Goal: Information Seeking & Learning: Learn about a topic

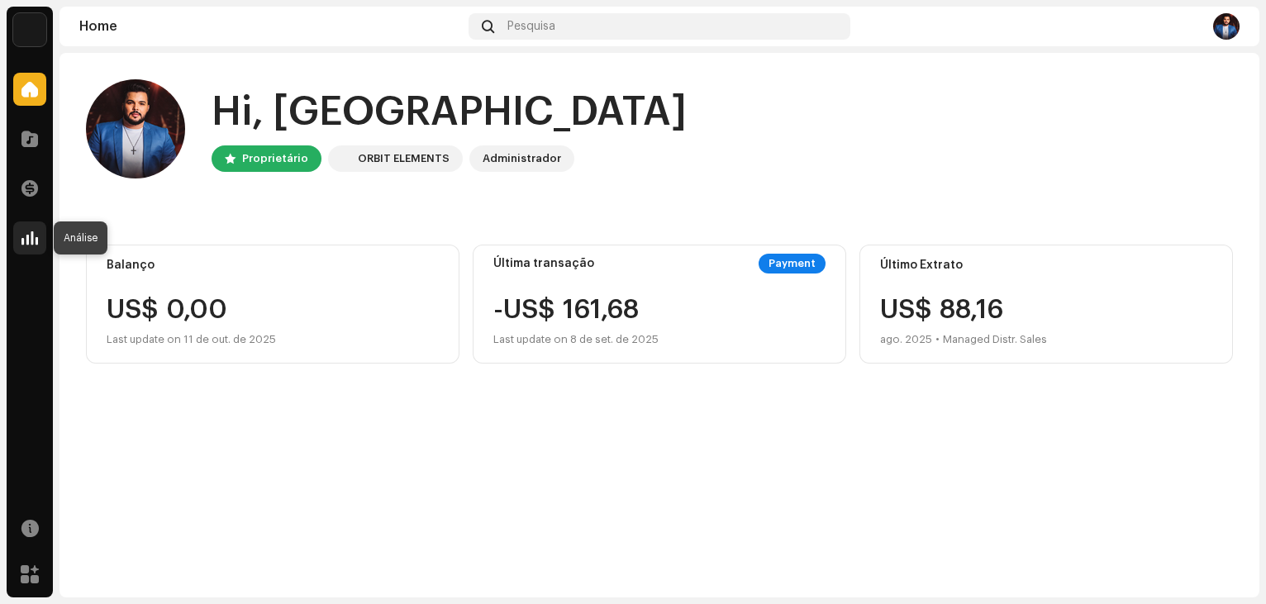
click at [28, 241] on span at bounding box center [29, 237] width 17 height 13
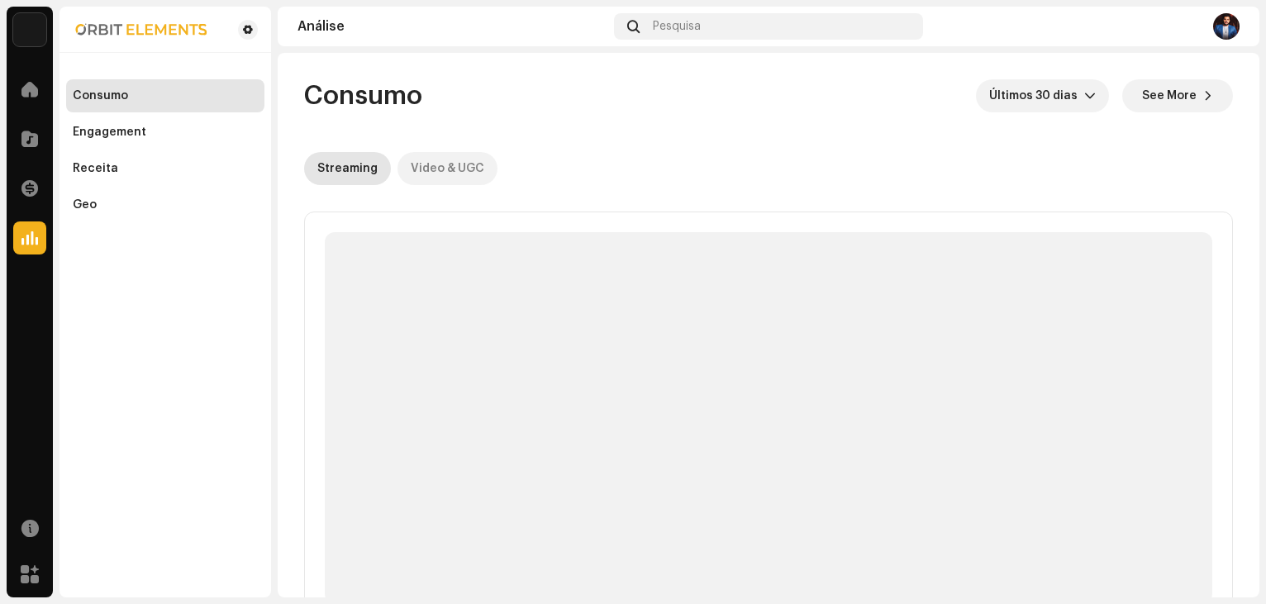
click at [443, 161] on div "Video & UGC" at bounding box center [448, 168] width 74 height 33
click at [363, 170] on div "Streaming" at bounding box center [347, 168] width 60 height 33
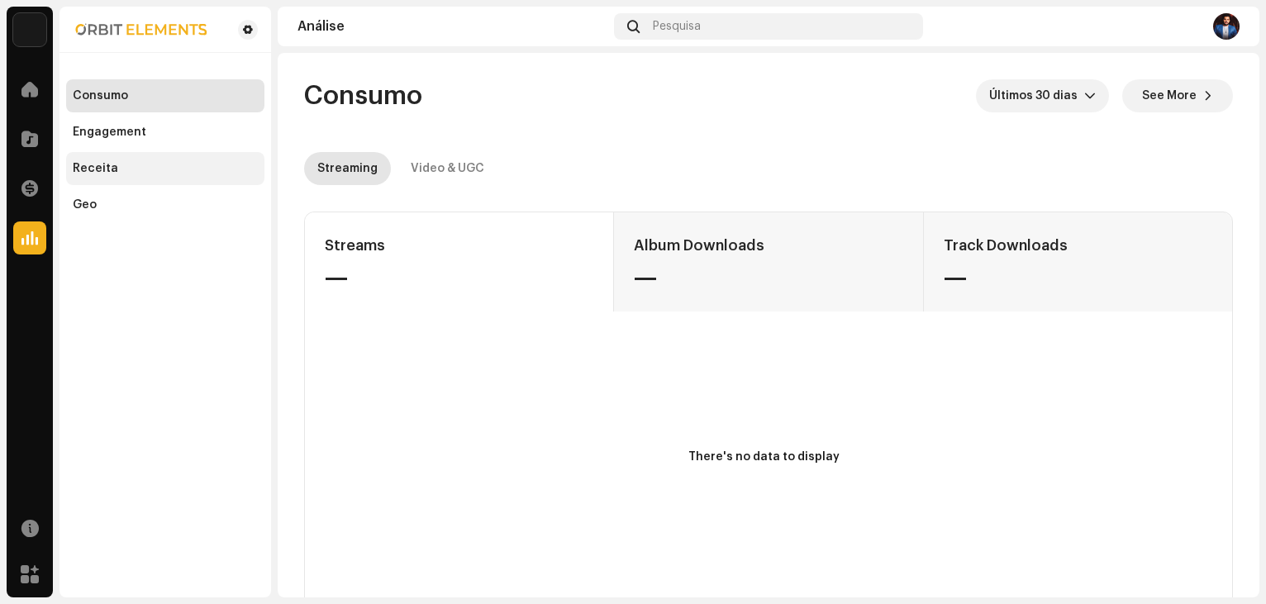
click at [140, 171] on div "Receita" at bounding box center [165, 168] width 185 height 13
